Goal: Find contact information: Find contact information

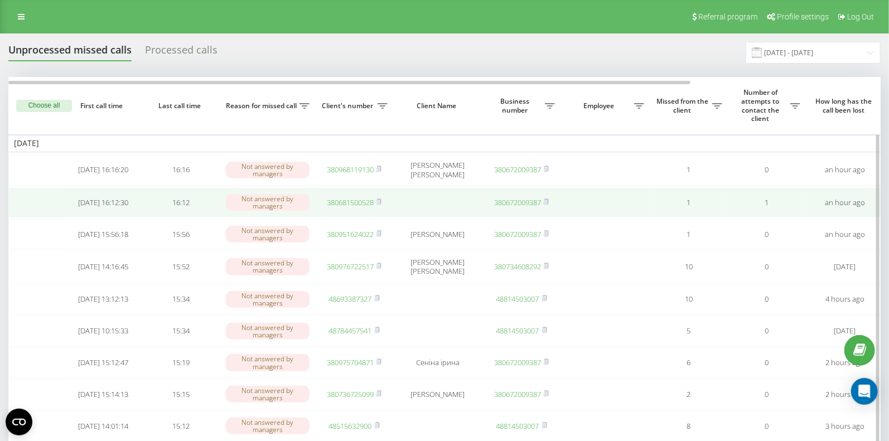
click at [339, 201] on link "380681500528" at bounding box center [350, 202] width 47 height 10
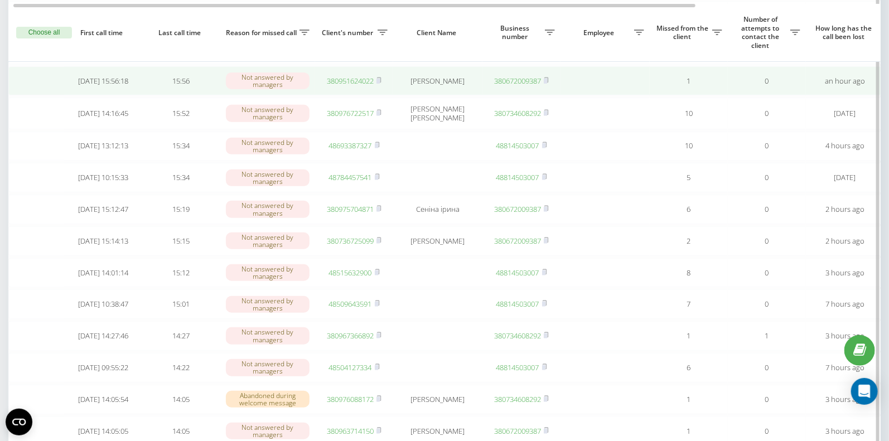
scroll to position [168, 0]
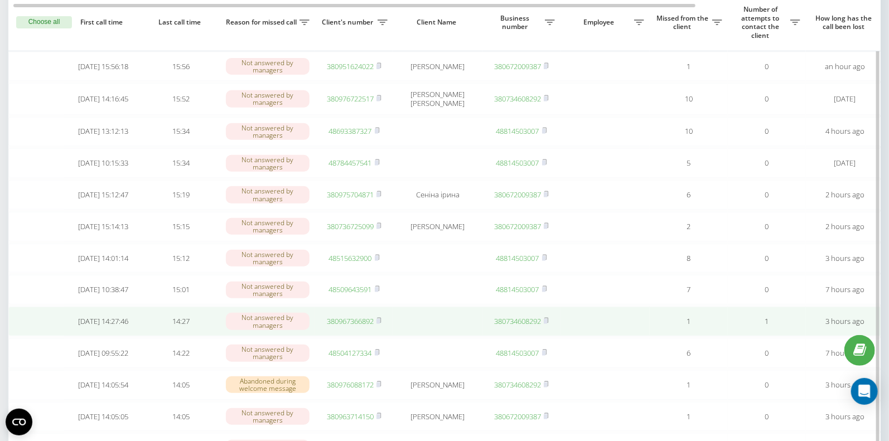
click at [341, 326] on link "380967366892" at bounding box center [350, 321] width 47 height 10
